Goal: Ask a question

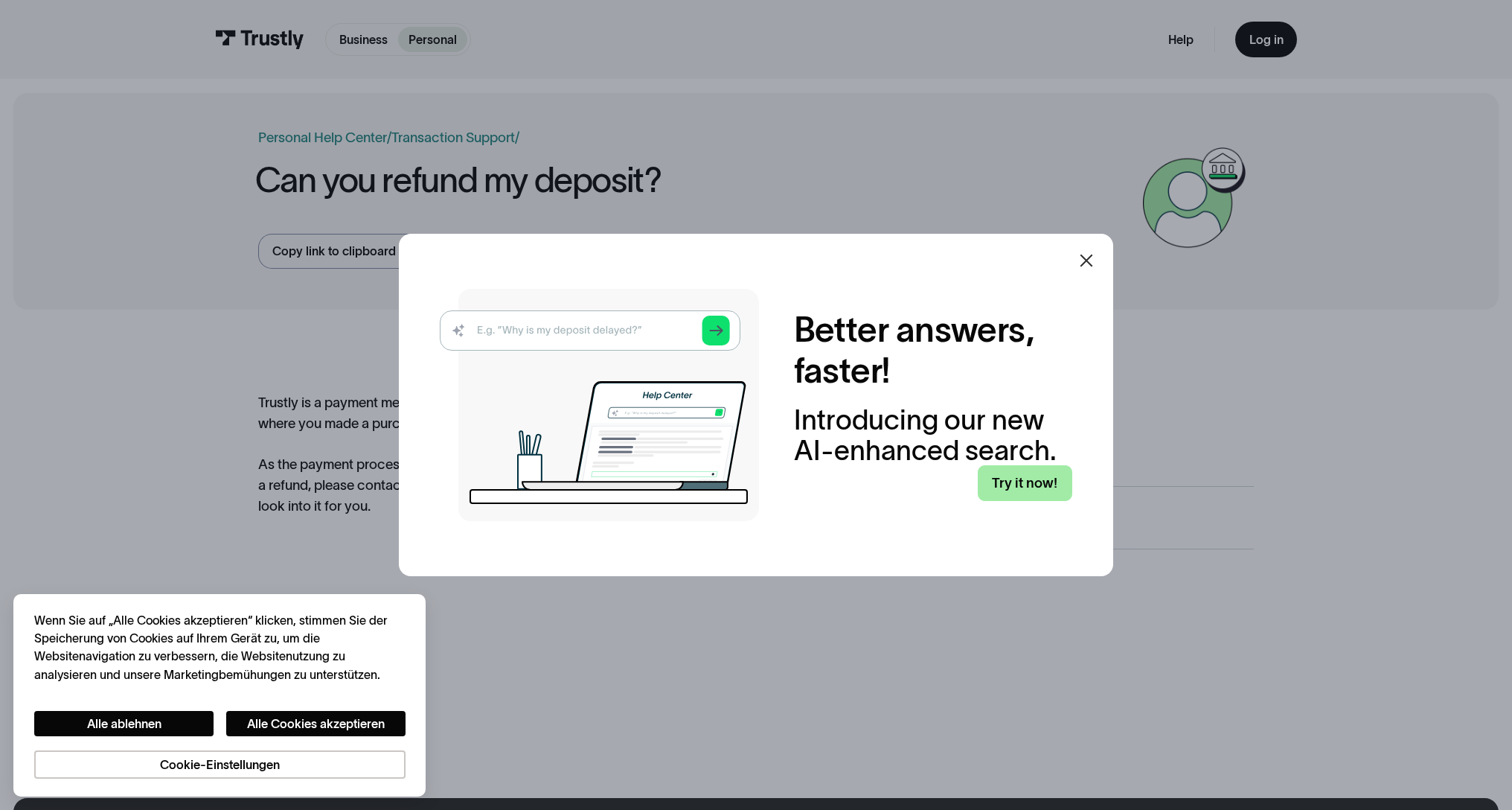
click at [1004, 478] on link "Try it now!" at bounding box center [1025, 483] width 95 height 36
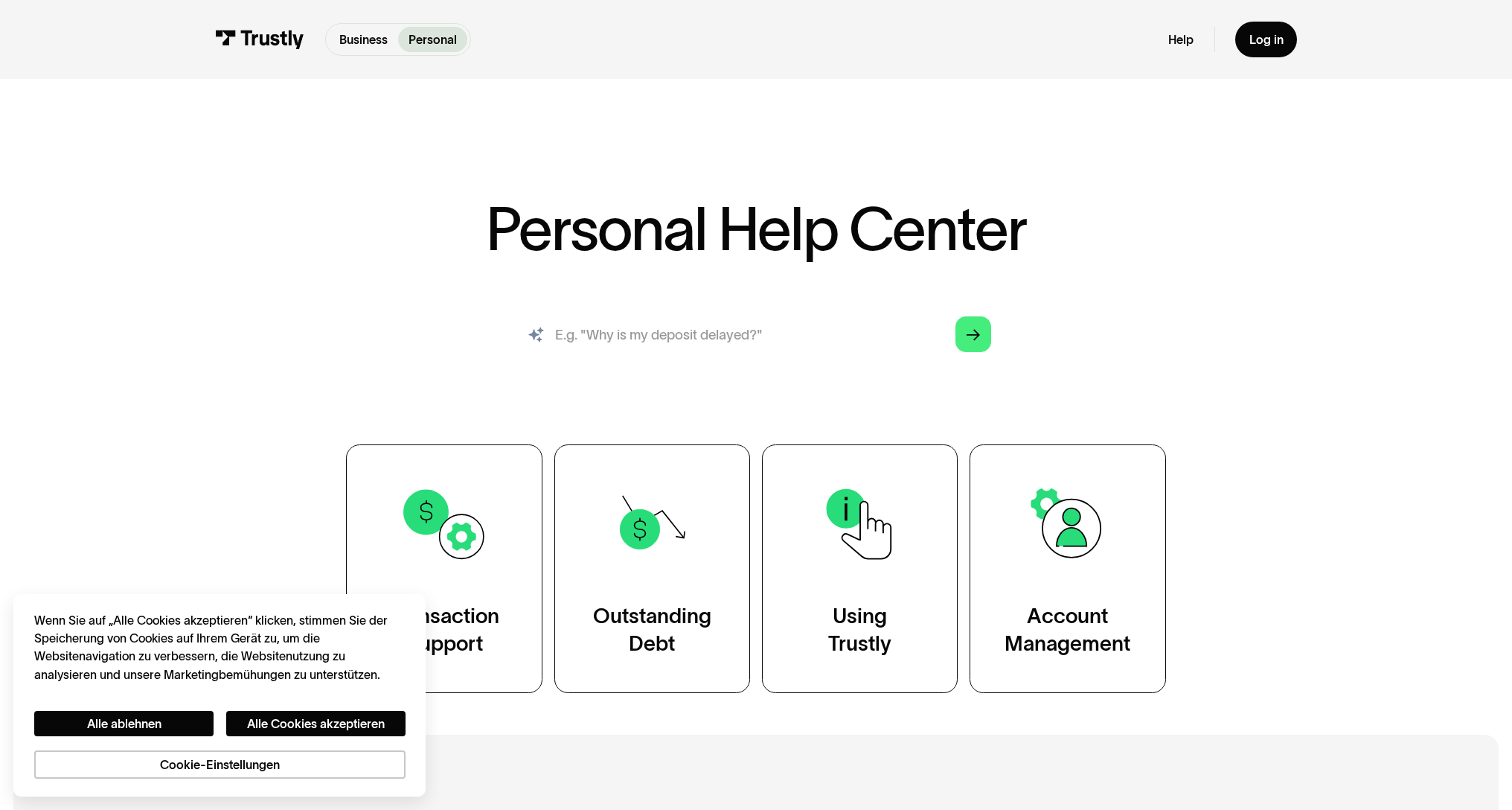
click at [782, 350] on input "search" at bounding box center [756, 333] width 498 height 55
type input "refund"
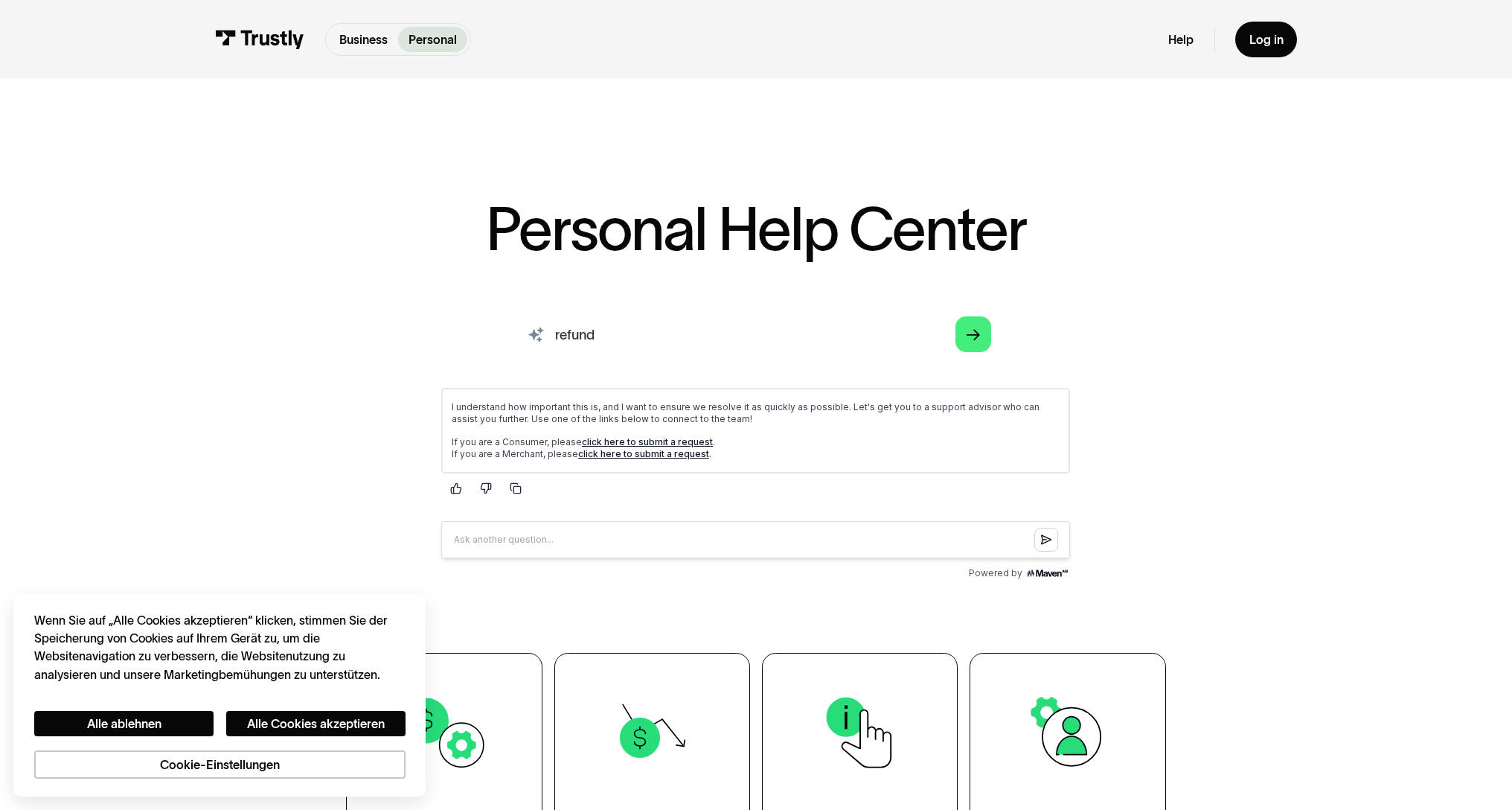
drag, startPoint x: 621, startPoint y: 338, endPoint x: 483, endPoint y: 327, distance: 138.4
click at [507, 327] on input "refund" at bounding box center [756, 333] width 498 height 55
click at [530, 537] on input "Question box" at bounding box center [755, 539] width 629 height 37
type input "How long will a refund take?"
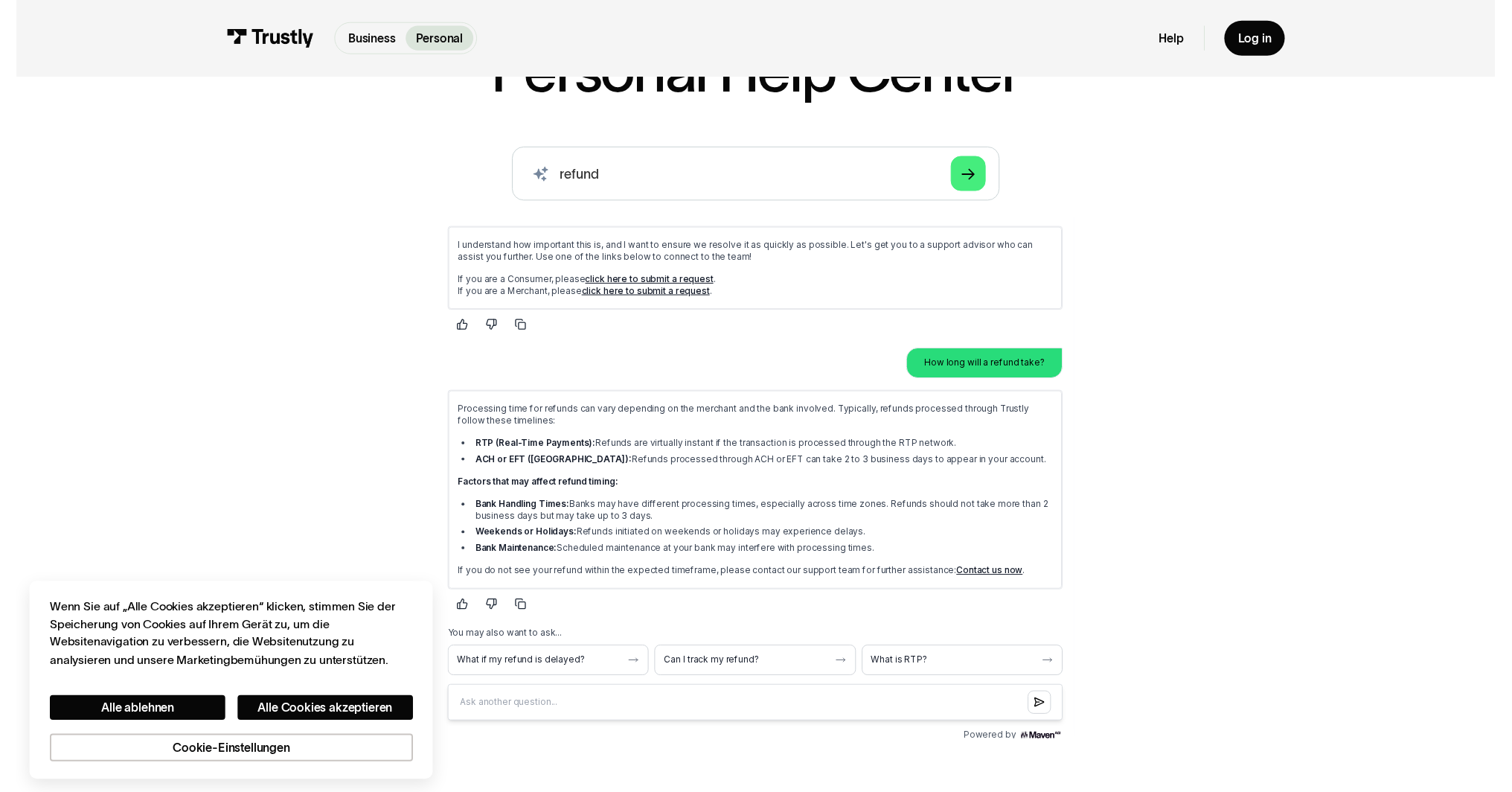
scroll to position [157, 0]
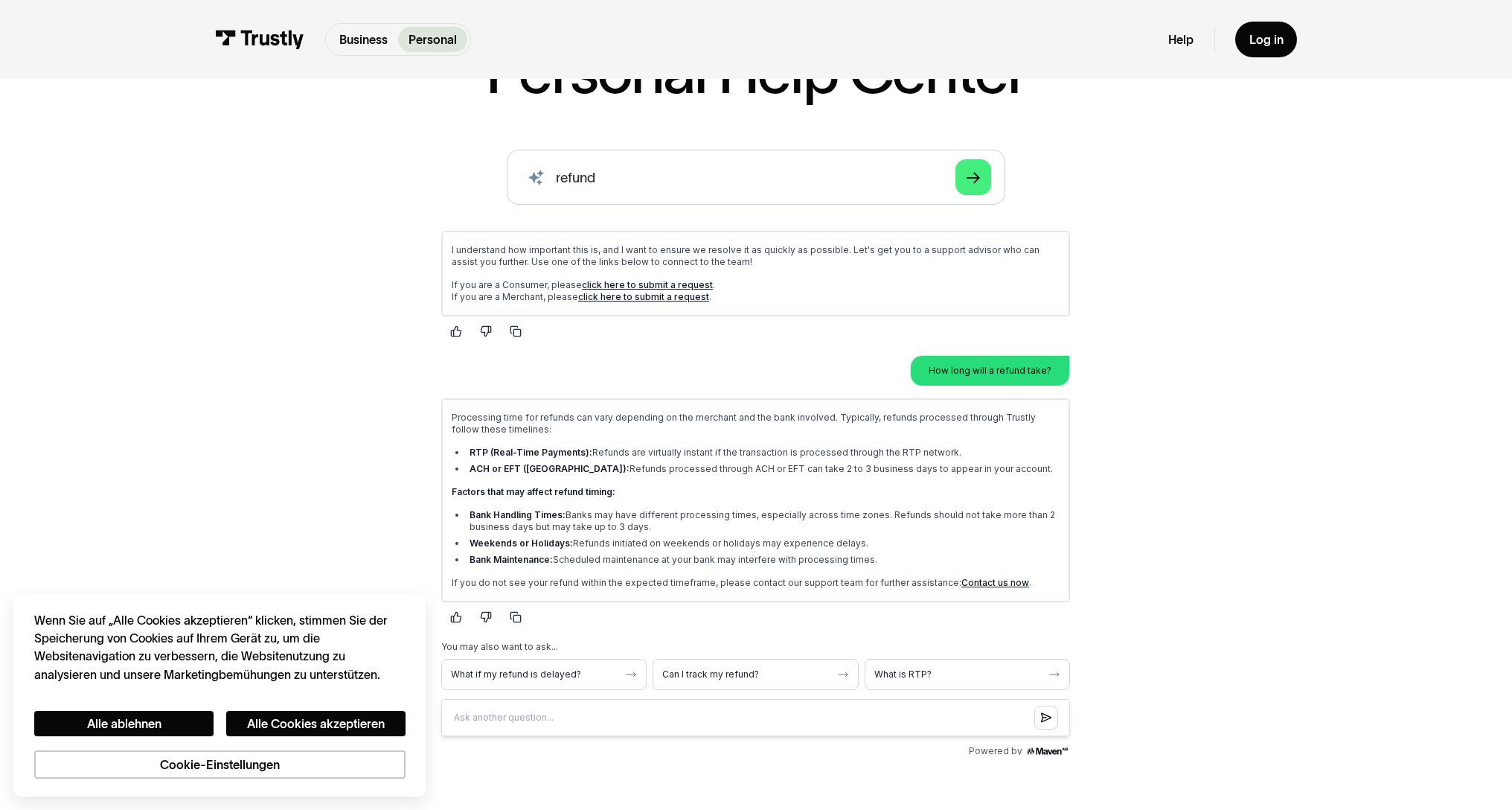
click at [1242, 548] on div "AI-powered search ( 1 / 4 ) Type your question and our smart search will find y…" at bounding box center [756, 454] width 996 height 610
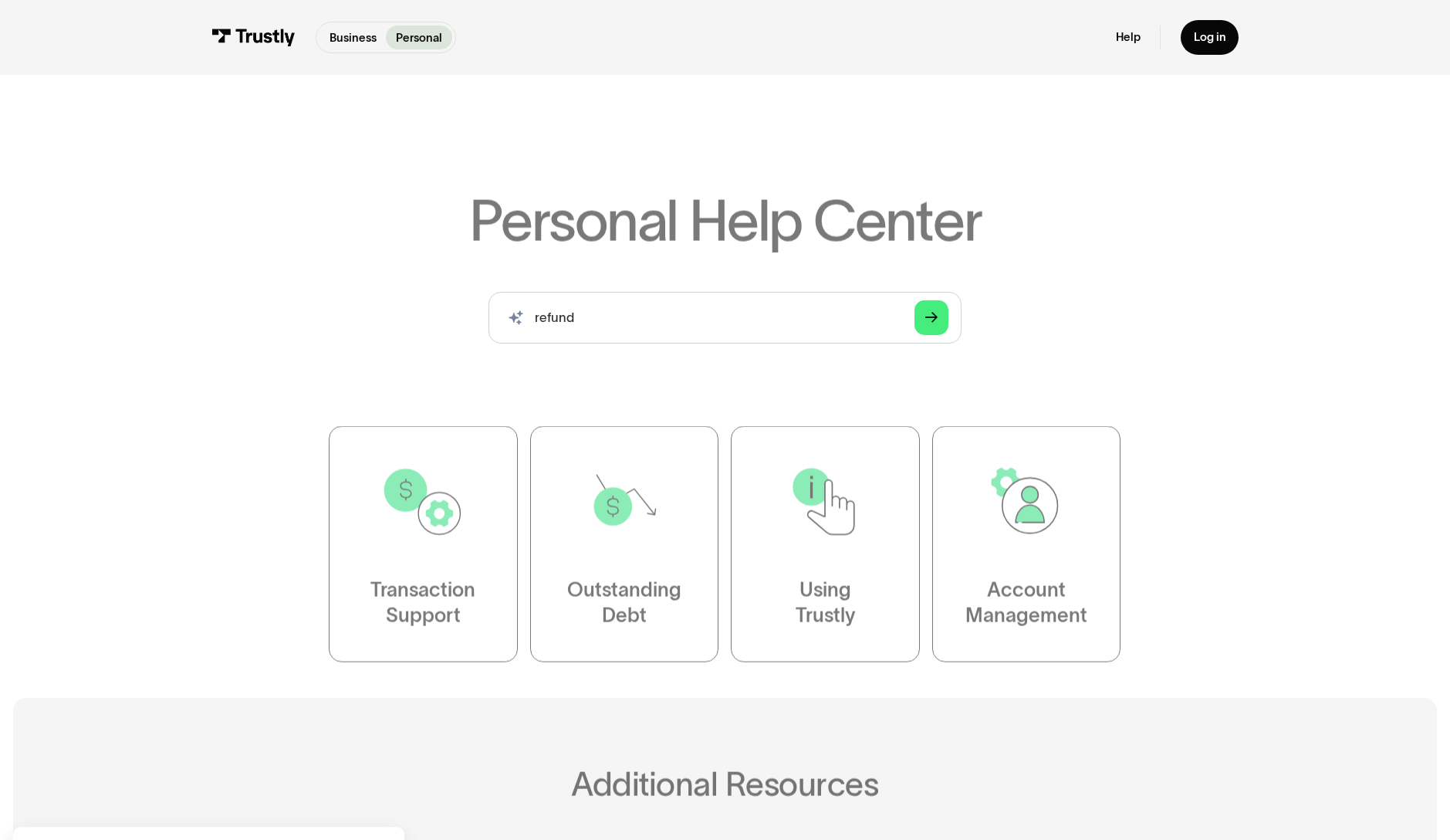
scroll to position [162, 0]
